Goal: Task Accomplishment & Management: Manage account settings

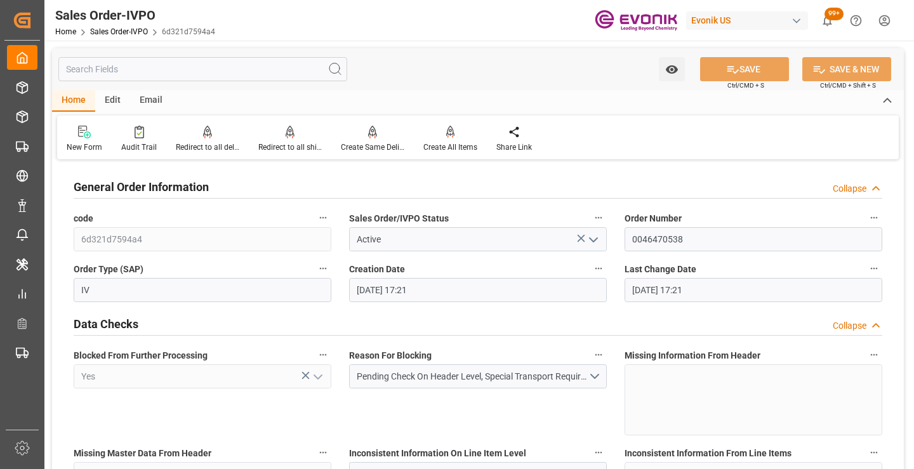
scroll to position [11, 0]
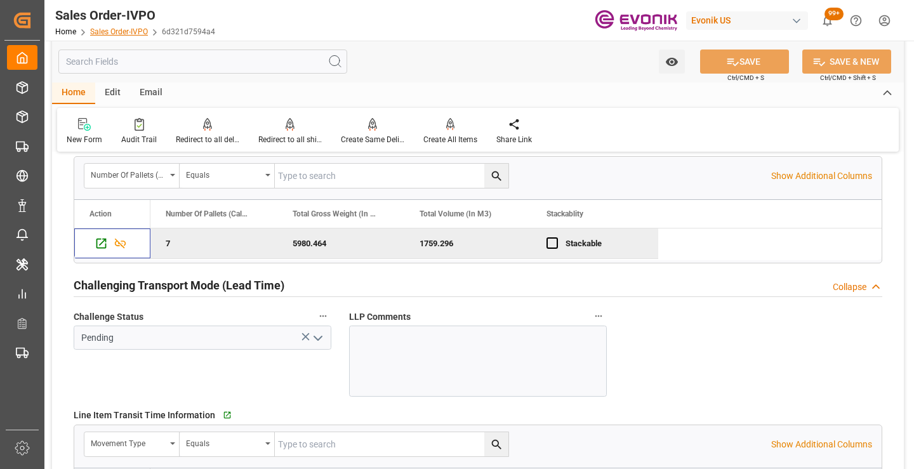
click at [100, 30] on link "Sales Order-IVPO" at bounding box center [119, 31] width 58 height 9
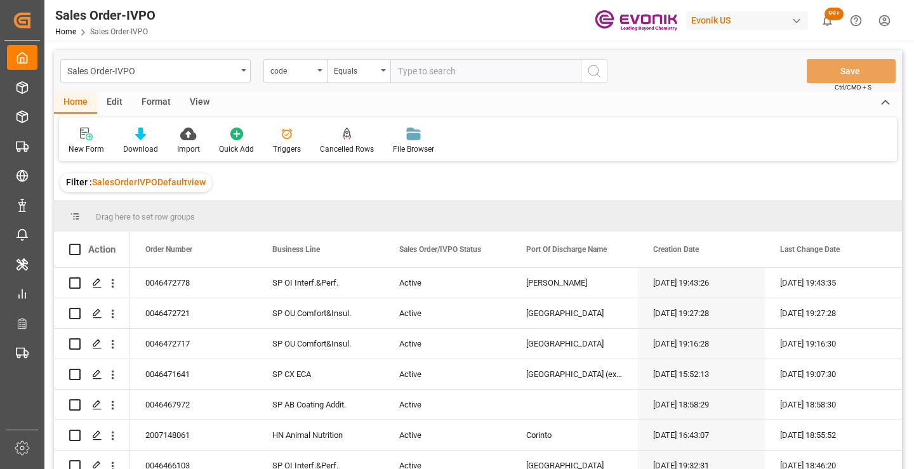
click at [452, 69] on input "text" at bounding box center [486, 71] width 191 height 24
type input "2007139118"
click at [596, 70] on icon "search button" at bounding box center [594, 71] width 15 height 15
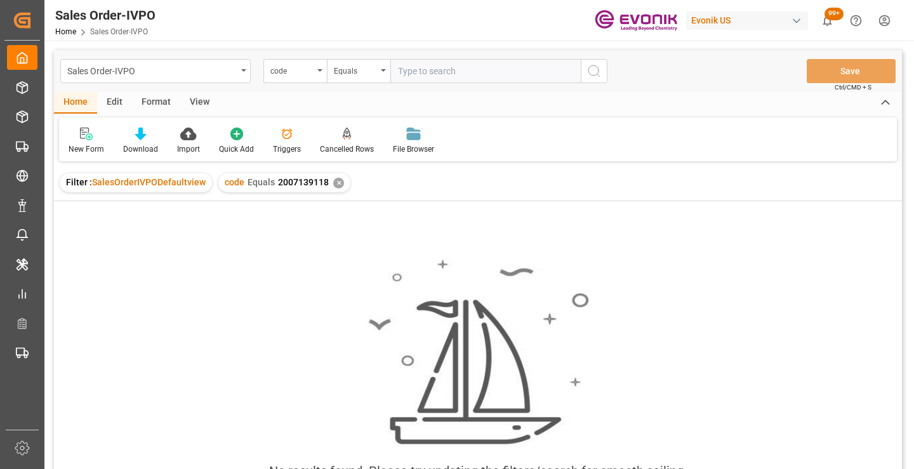
click at [335, 186] on div "✕" at bounding box center [338, 183] width 11 height 11
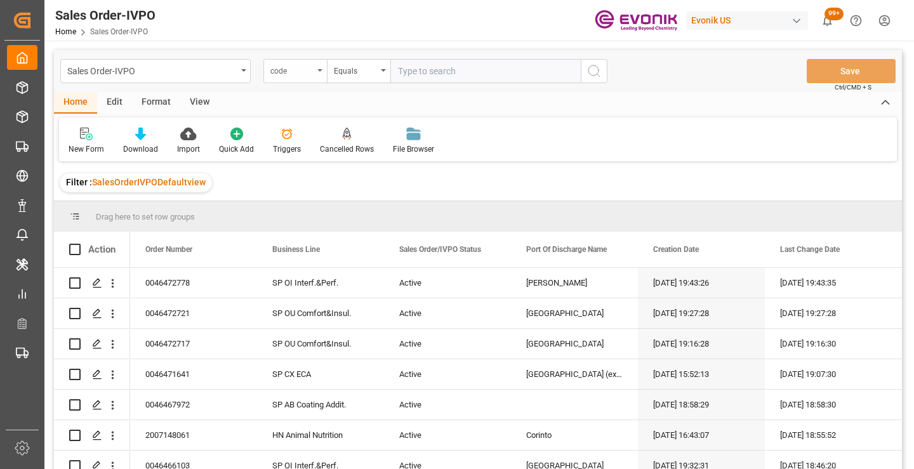
click at [312, 74] on div "code" at bounding box center [292, 69] width 43 height 15
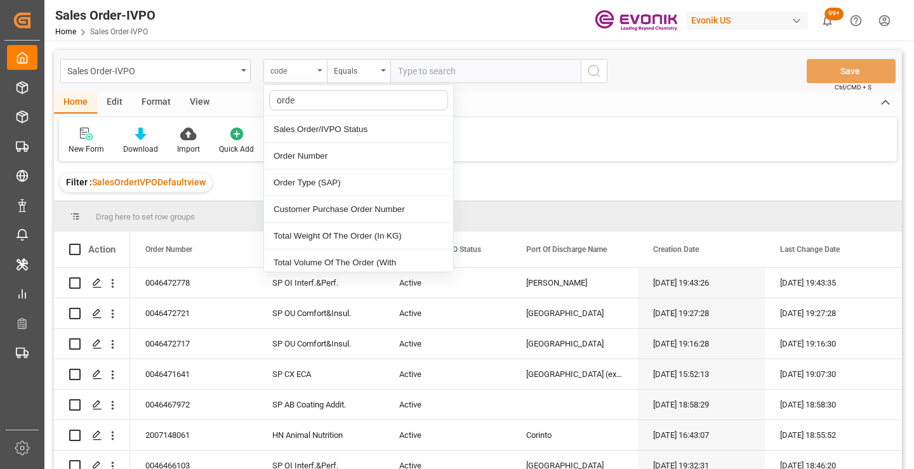
type input "order"
click at [313, 157] on div "Order Number" at bounding box center [358, 156] width 189 height 27
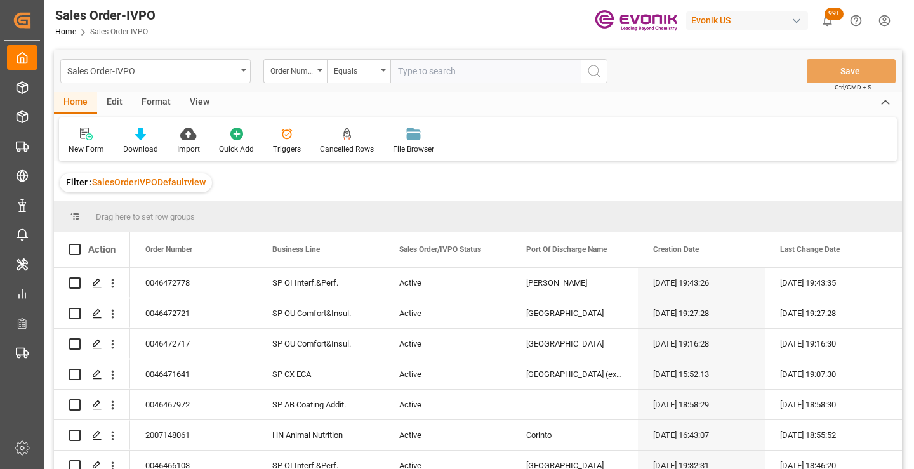
click at [441, 74] on input "text" at bounding box center [486, 71] width 191 height 24
paste input "2007139118"
type input "2007139118"
click at [585, 68] on button "search button" at bounding box center [594, 71] width 27 height 24
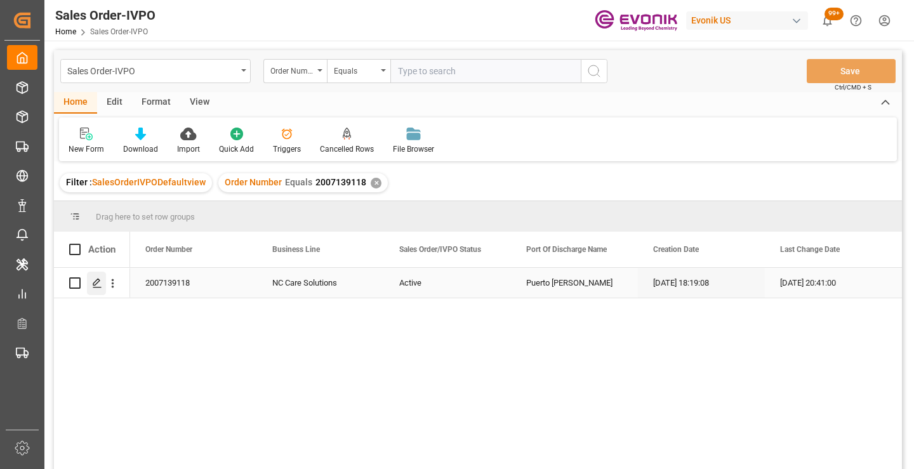
click at [94, 279] on icon "Press SPACE to select this row." at bounding box center [97, 283] width 10 height 10
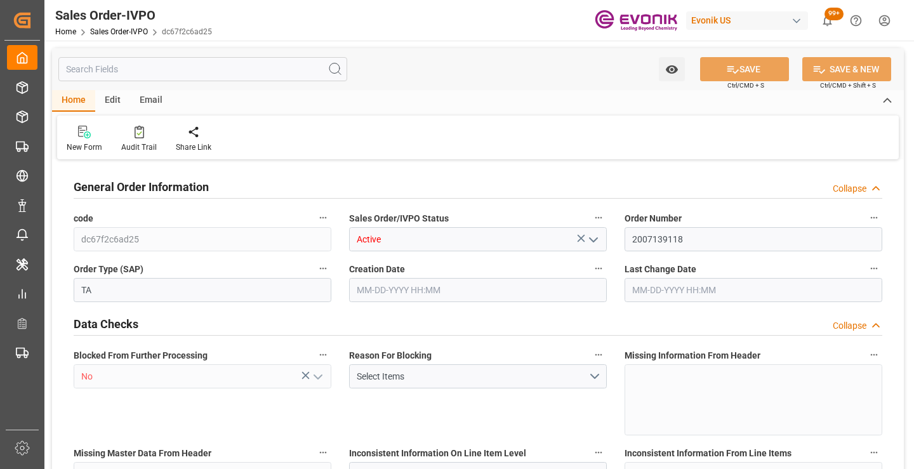
type input "COPUL"
type input "0"
type input "1"
type input "2"
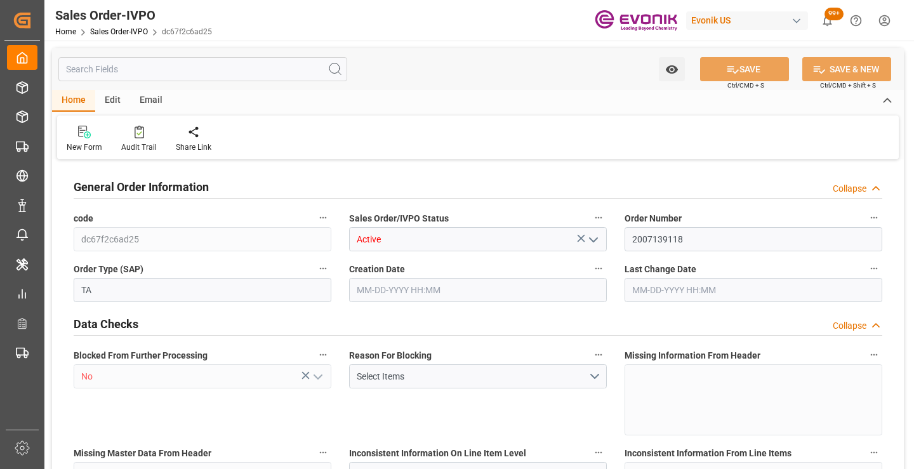
type input "17074"
type input "44.544"
type input "17000"
type input "30"
type input "[DATE] 18:19"
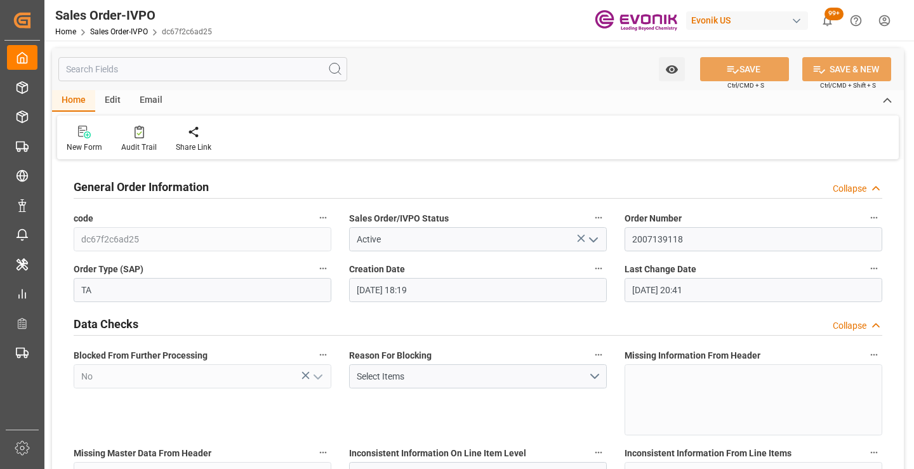
type input "[DATE] 20:41"
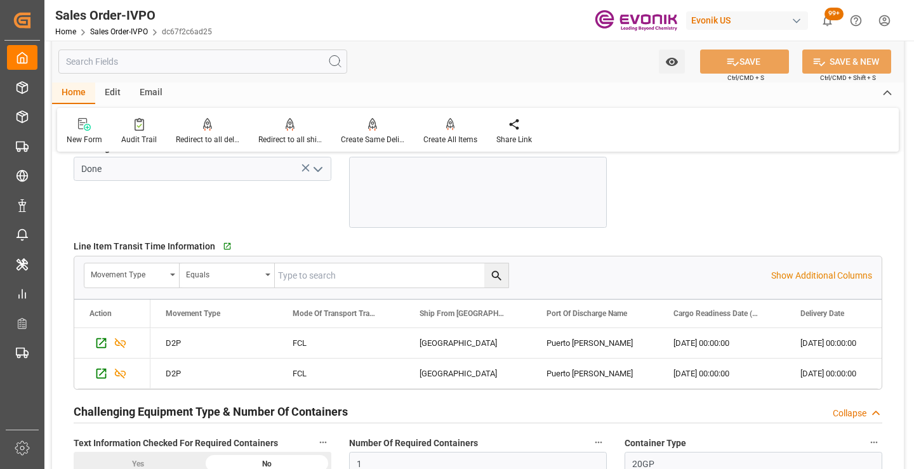
scroll to position [2218, 0]
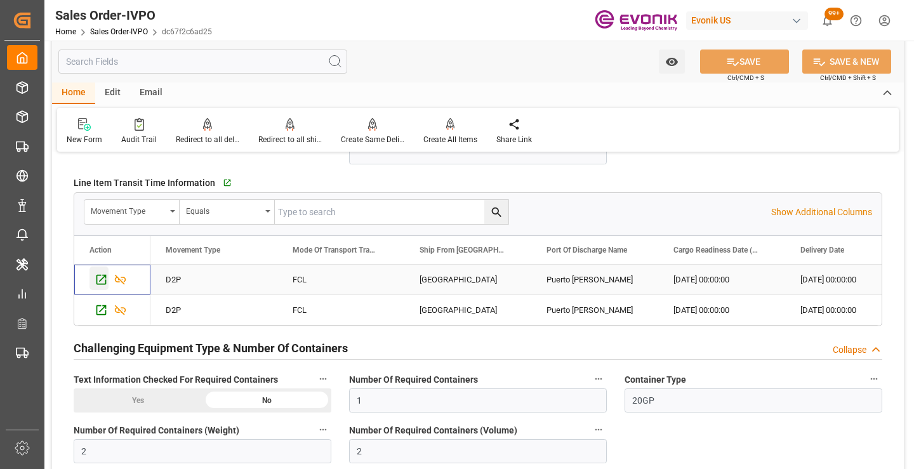
click at [102, 283] on icon "Press SPACE to select this row." at bounding box center [101, 279] width 13 height 13
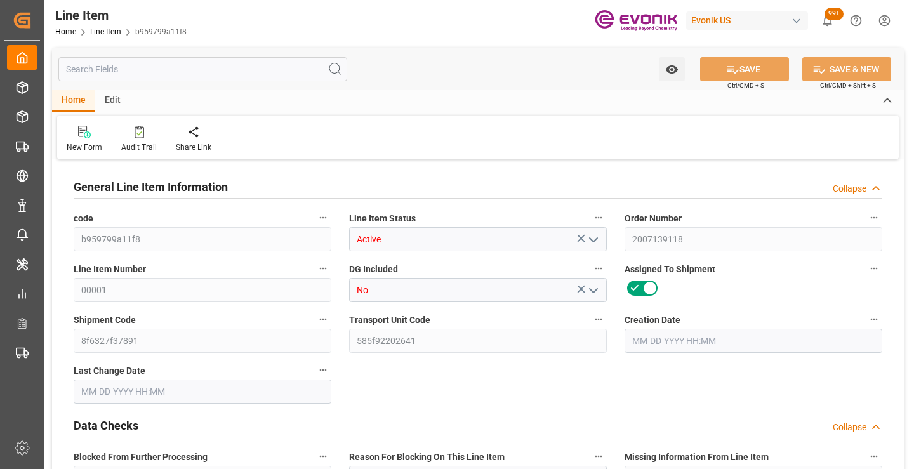
type input "15"
type input "16005"
type input "15180"
type input "20.88"
type input "15"
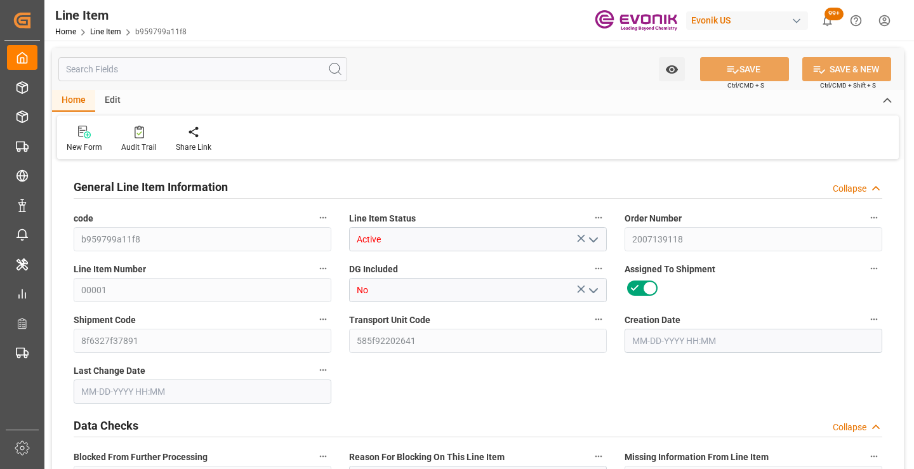
type input "15180"
type input "15"
type input "16005"
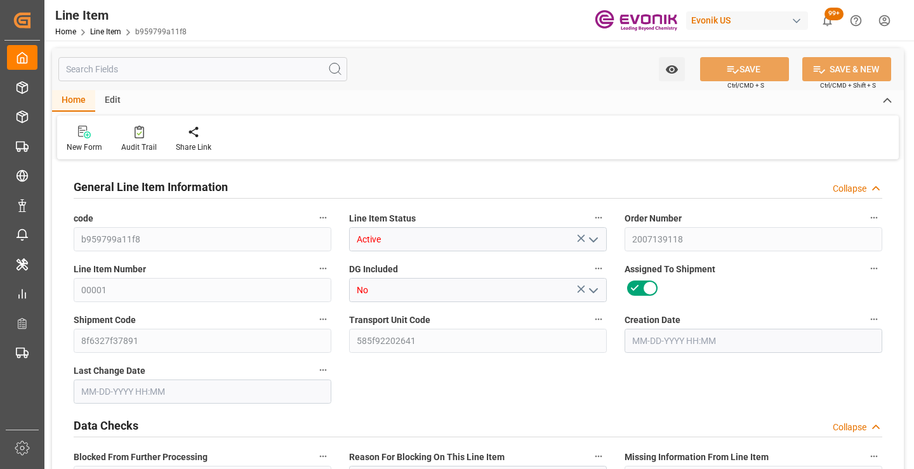
type input "16005"
type input "15180"
type input "20.88"
type input "20880"
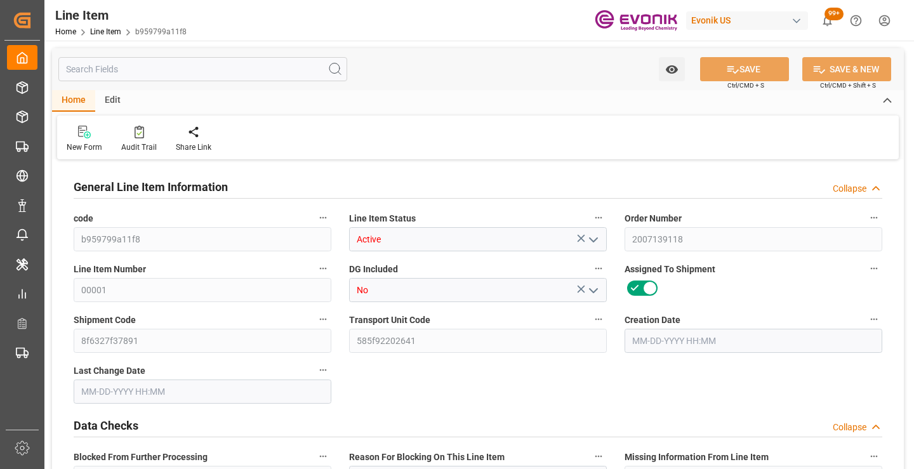
type input "0"
type input "[DATE] 18:19"
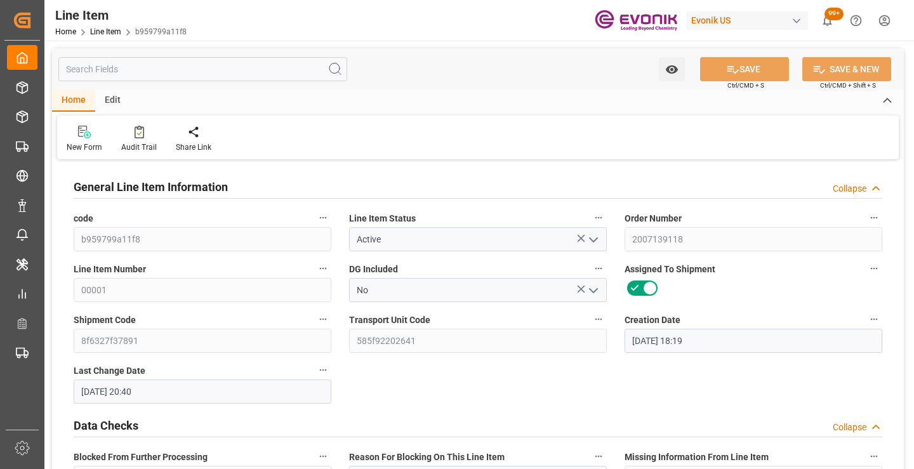
type input "09-03-2025 20:40"
type input "11-24-2025"
type input "10-03-2025"
type input "09-26-2025"
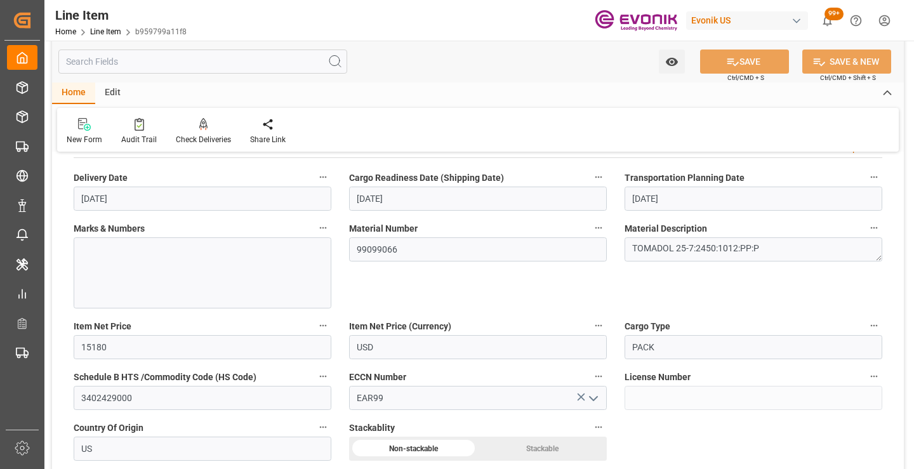
scroll to position [762, 0]
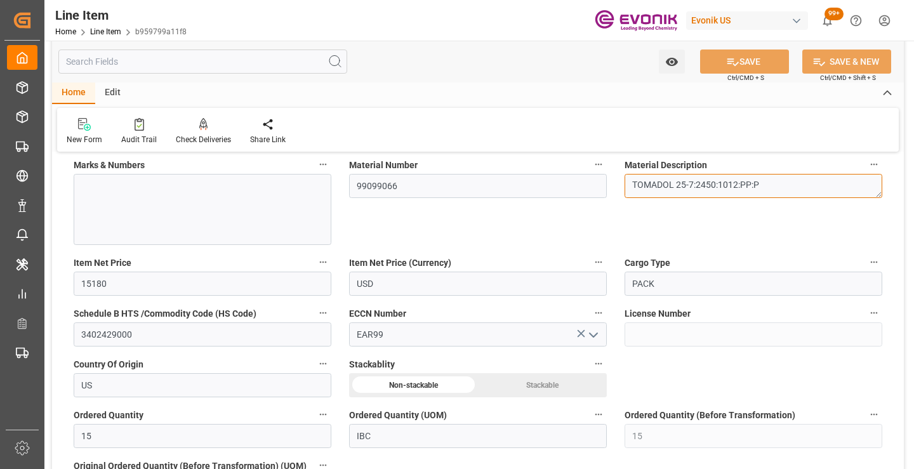
drag, startPoint x: 685, startPoint y: 184, endPoint x: 583, endPoint y: 197, distance: 102.5
click at [583, 197] on div "General Line Item Information Collapse code b959799a11f8 Line Item Status Activ…" at bounding box center [478, 337] width 852 height 1872
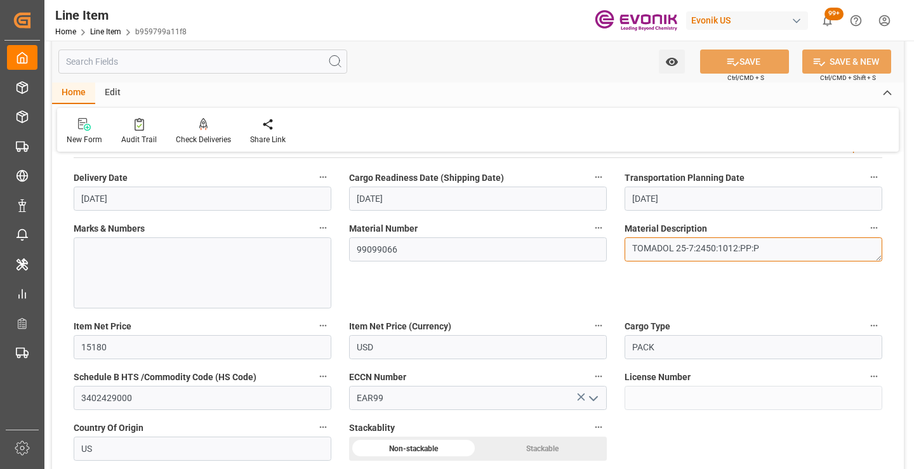
scroll to position [635, 0]
